Goal: Information Seeking & Learning: Learn about a topic

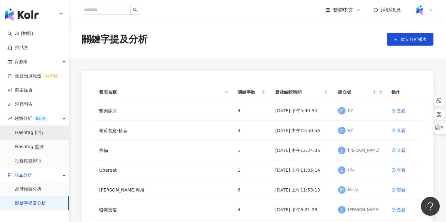
click at [37, 132] on link "Hashtag 排行" at bounding box center [29, 132] width 29 height 6
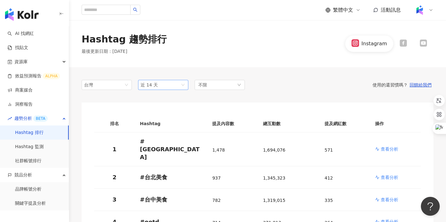
click at [172, 85] on span "近 14 天" at bounding box center [163, 84] width 45 height 9
click at [158, 132] on span "近六個月" at bounding box center [152, 129] width 18 height 5
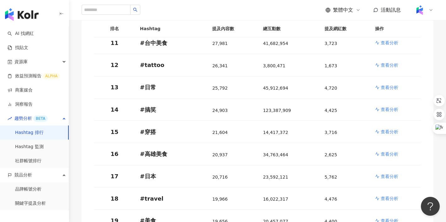
scroll to position [277, 0]
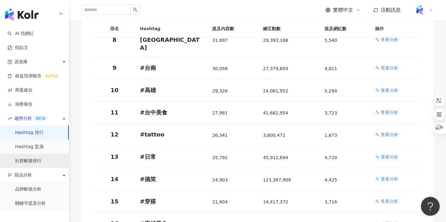
click at [37, 163] on link "社群帳號排行" at bounding box center [28, 161] width 26 height 6
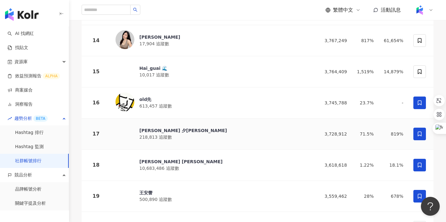
scroll to position [503, 0]
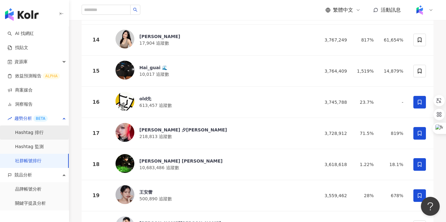
click at [34, 132] on link "Hashtag 排行" at bounding box center [29, 132] width 29 height 6
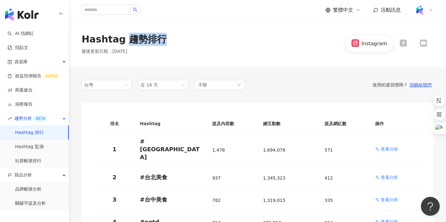
drag, startPoint x: 124, startPoint y: 40, endPoint x: 157, endPoint y: 41, distance: 33.3
click at [157, 41] on div "Hashtag 趨勢排行" at bounding box center [124, 39] width 85 height 13
copy div "趨勢排行"
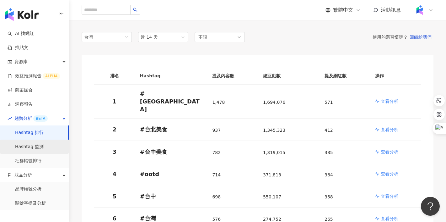
scroll to position [52, 0]
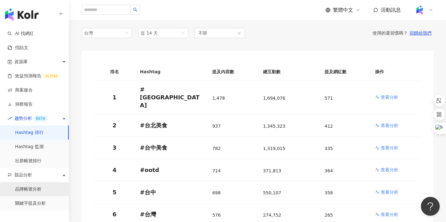
click at [22, 192] on link "品牌帳號分析" at bounding box center [28, 189] width 26 height 6
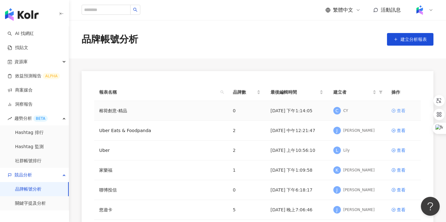
click at [400, 111] on div "查看" at bounding box center [401, 110] width 9 height 7
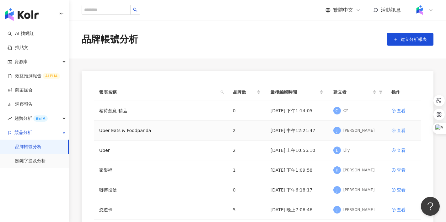
click at [399, 130] on div "查看" at bounding box center [401, 130] width 9 height 7
